Goal: Information Seeking & Learning: Learn about a topic

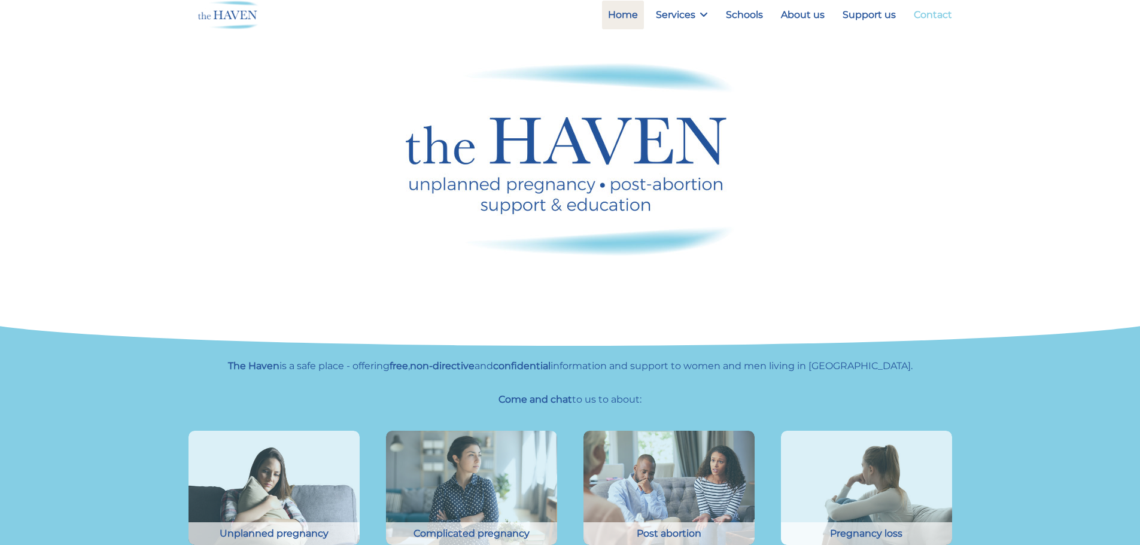
click at [931, 19] on link "Contact" at bounding box center [933, 15] width 50 height 29
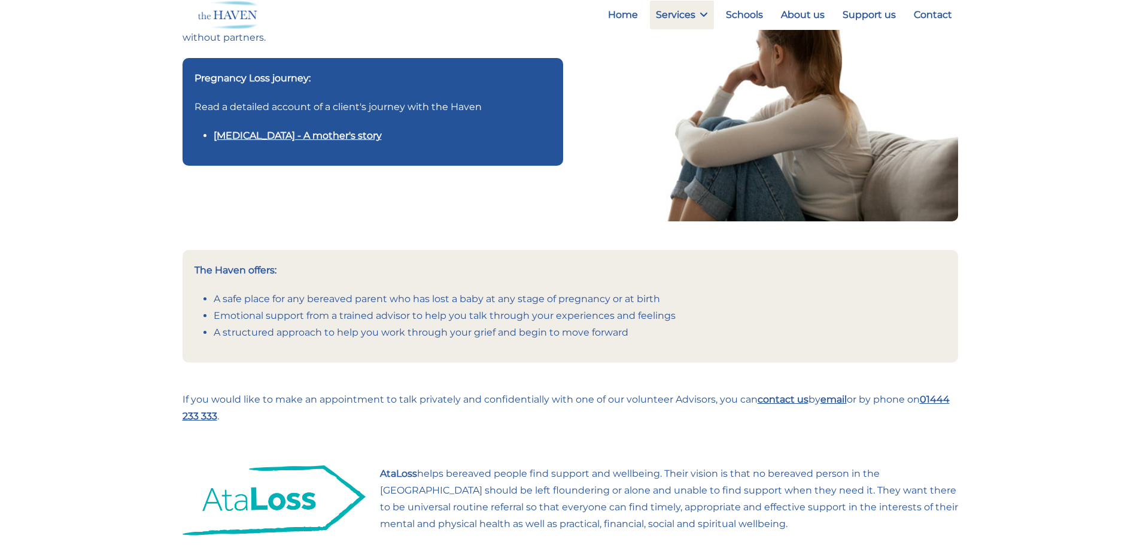
scroll to position [123, 0]
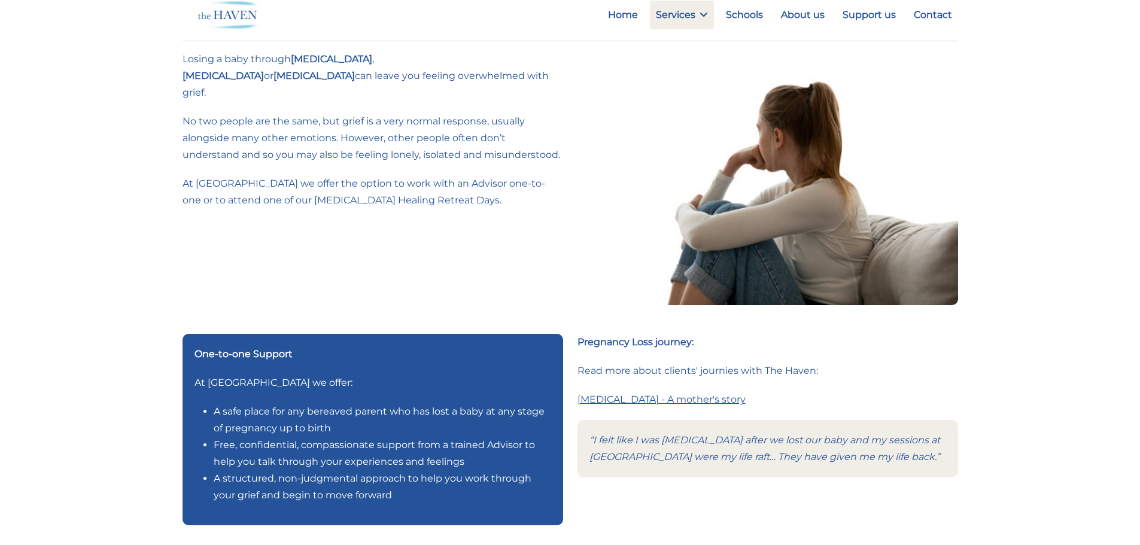
scroll to position [38, 0]
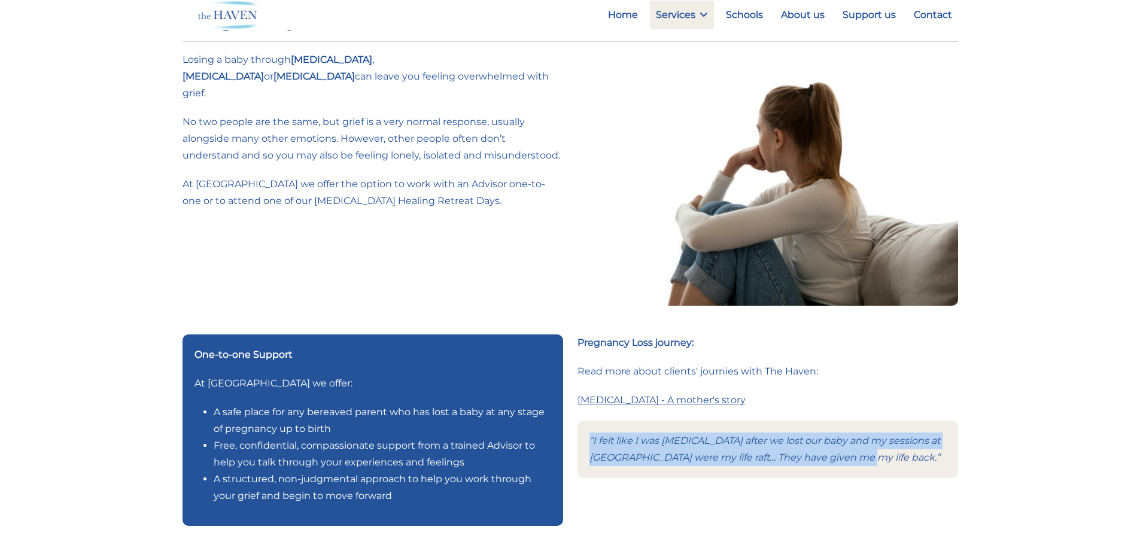
drag, startPoint x: 879, startPoint y: 457, endPoint x: 590, endPoint y: 440, distance: 289.5
click at [590, 440] on div "“I felt like I was drowning after we lost our baby and my sessions at The Haven…" at bounding box center [767, 449] width 381 height 57
copy icon "“I felt like I was drowning after we lost our baby and my sessions at The Haven…"
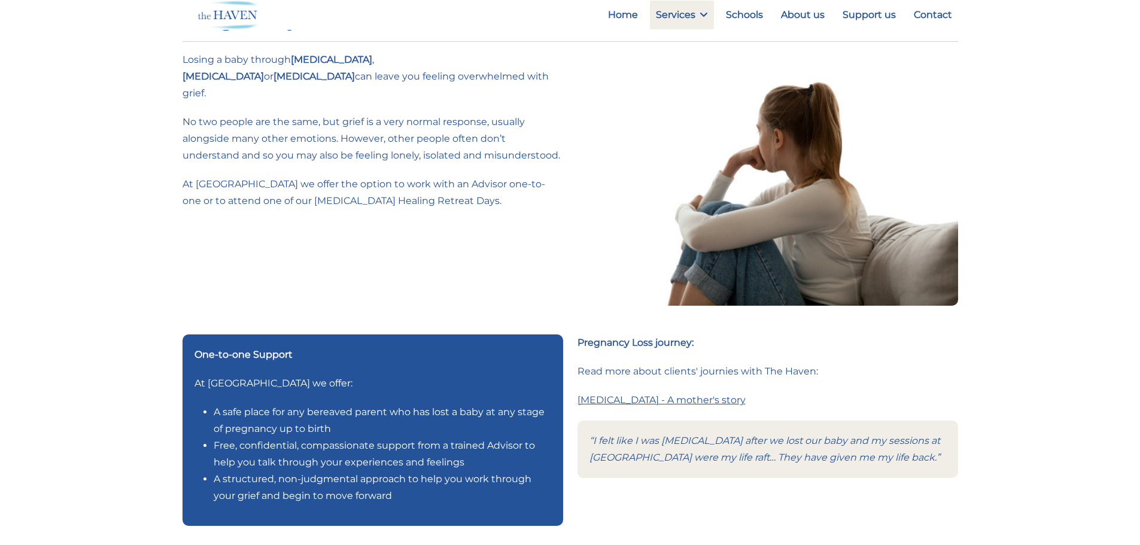
click at [664, 378] on p "Read more about clients' journies with The Haven:" at bounding box center [767, 371] width 381 height 17
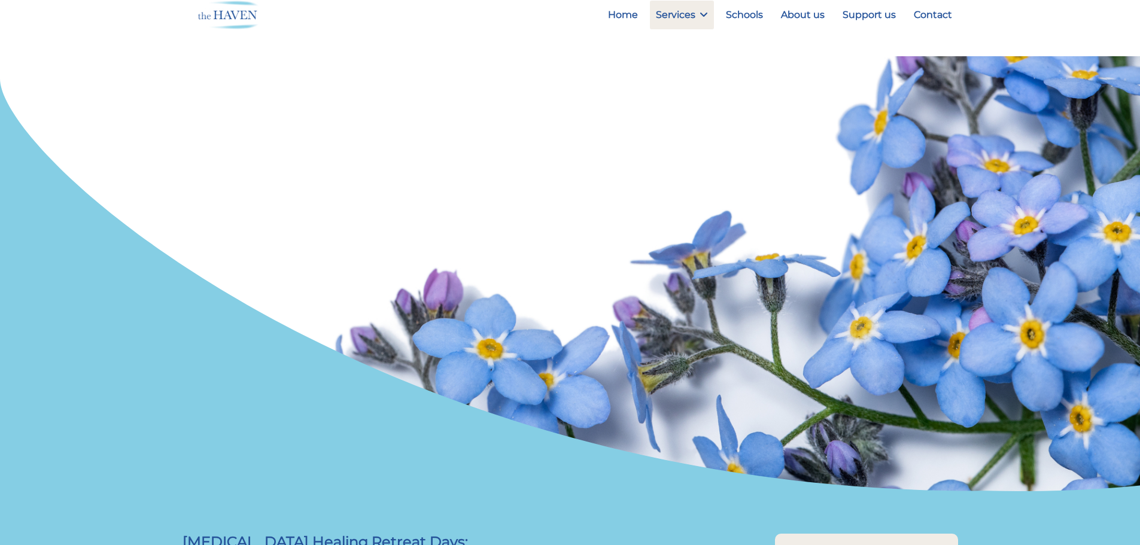
scroll to position [509, 0]
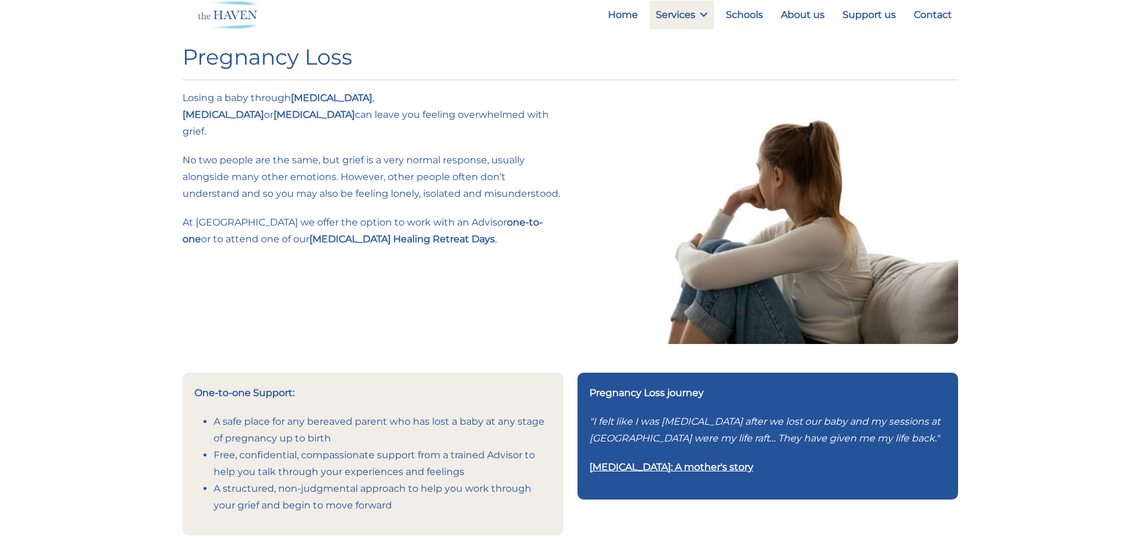
scroll to position [506, 0]
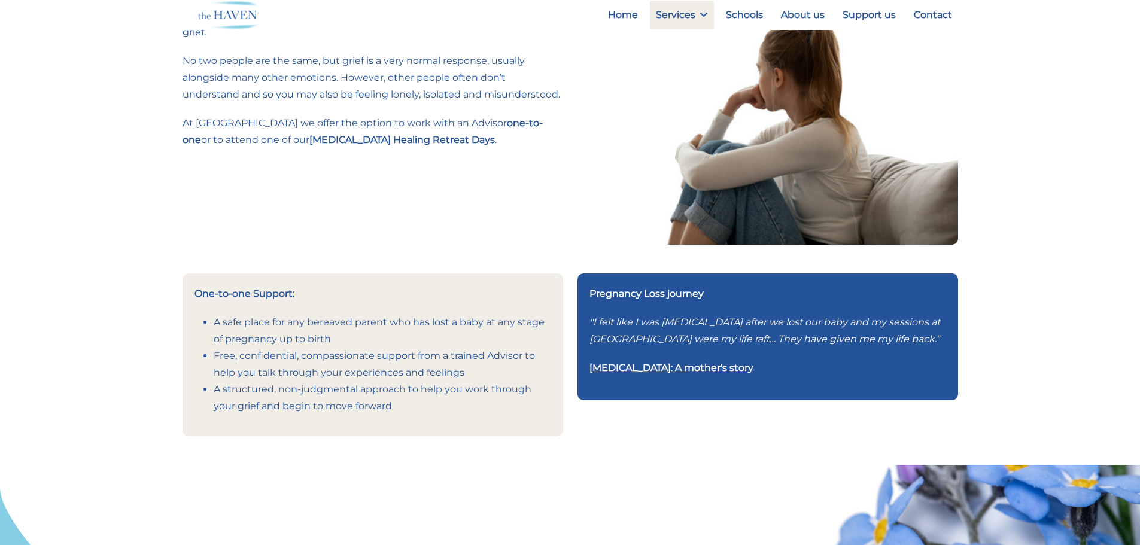
scroll to position [120, 0]
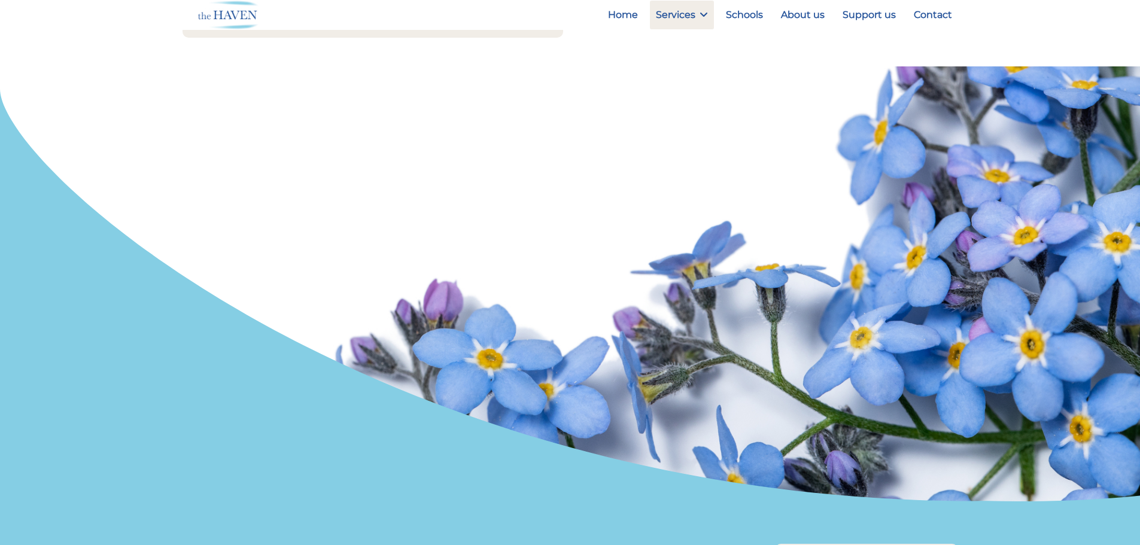
scroll to position [500, 0]
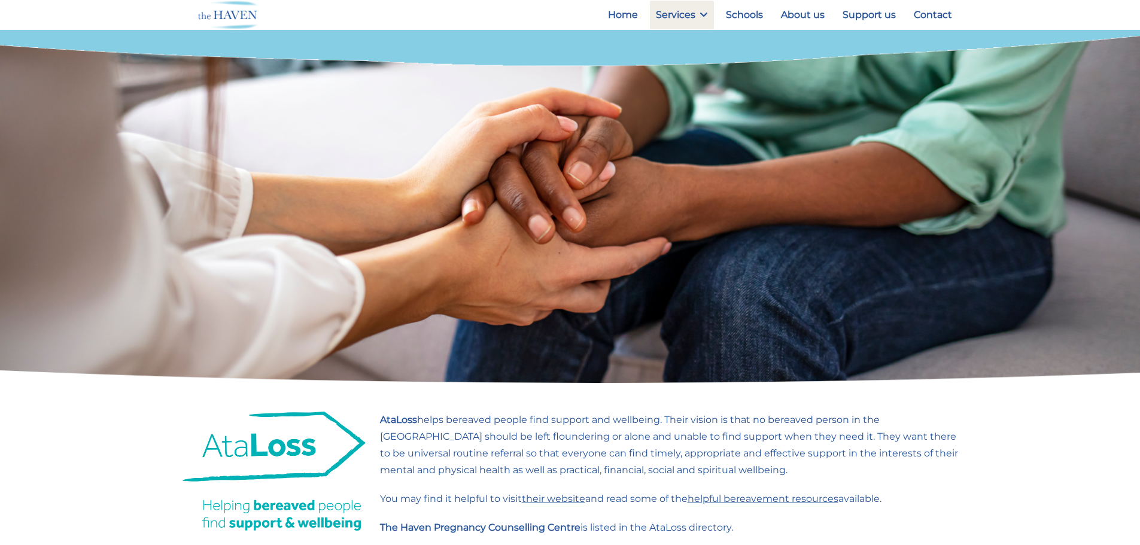
scroll to position [1471, 0]
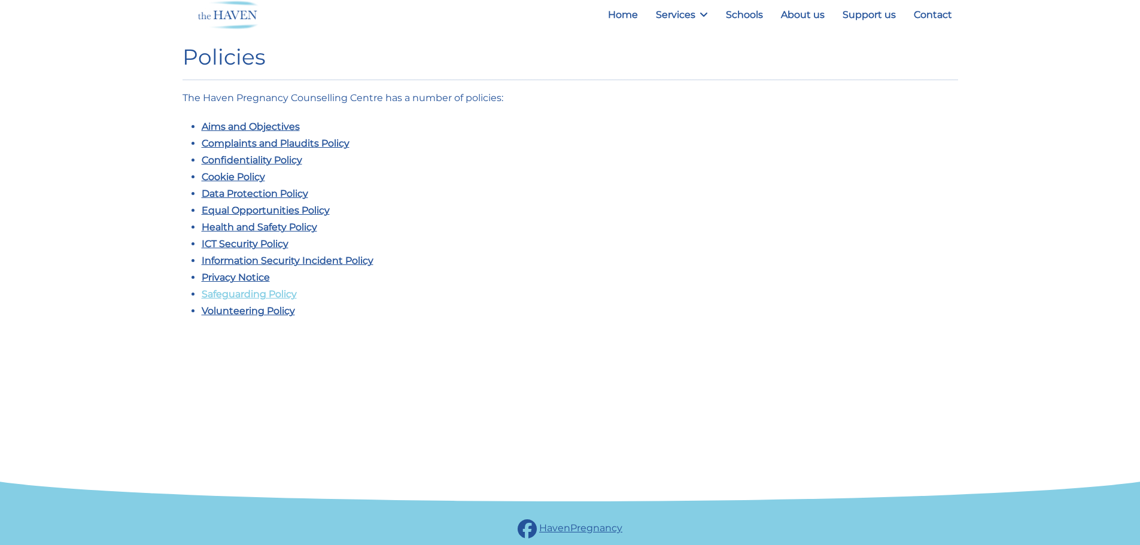
drag, startPoint x: 914, startPoint y: 14, endPoint x: 236, endPoint y: 294, distance: 732.9
click at [236, 294] on link "Safeguarding Policy" at bounding box center [249, 293] width 95 height 11
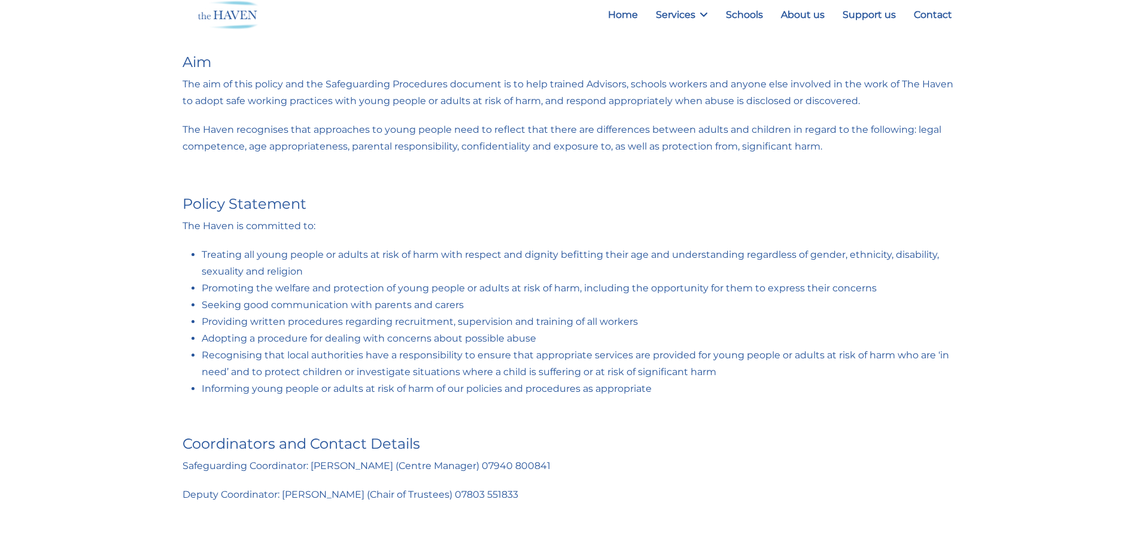
scroll to position [196, 0]
